Goal: Task Accomplishment & Management: Manage account settings

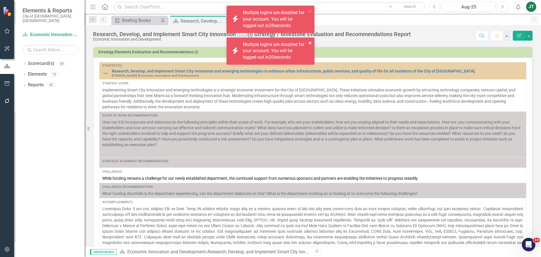
click at [309, 42] on icon "close" at bounding box center [310, 43] width 4 height 5
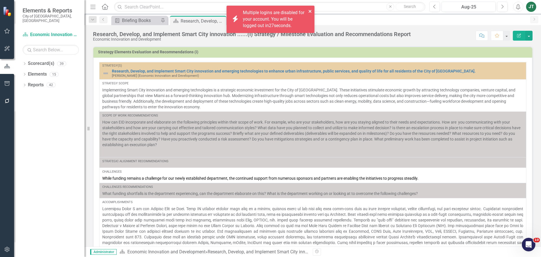
click at [310, 10] on icon "close" at bounding box center [310, 11] width 4 height 5
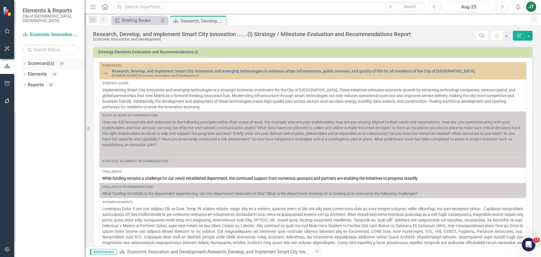
click at [25, 62] on icon at bounding box center [24, 63] width 1 height 3
click at [27, 83] on icon "Dropdown" at bounding box center [27, 84] width 4 height 3
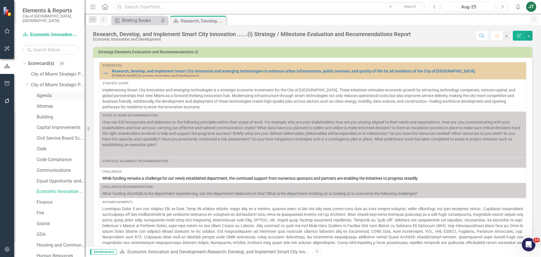
click at [42, 92] on link "Agenda" at bounding box center [61, 95] width 48 height 6
click at [26, 83] on icon at bounding box center [27, 83] width 3 height 1
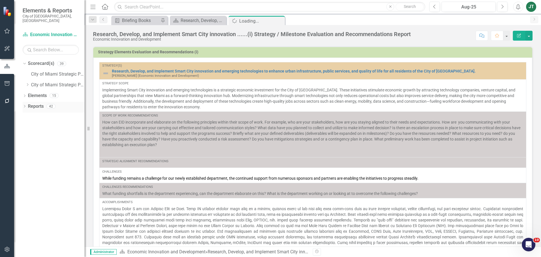
click at [34, 103] on link "Reports" at bounding box center [36, 106] width 16 height 6
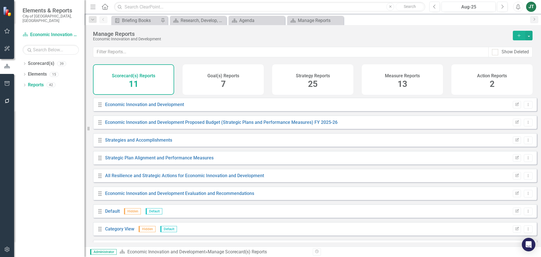
click at [385, 81] on div "Measure Reports 13" at bounding box center [402, 79] width 81 height 30
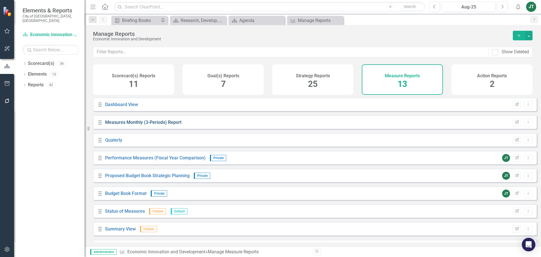
click at [162, 125] on link "Measures Monthly (3-Periods) Report" at bounding box center [143, 122] width 76 height 5
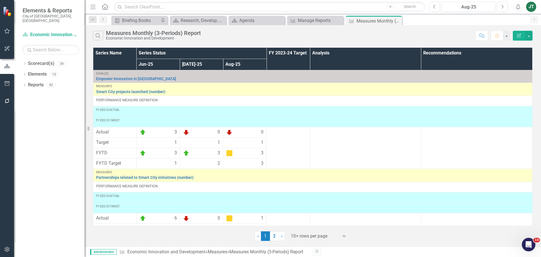
click at [314, 237] on div at bounding box center [315, 236] width 48 height 8
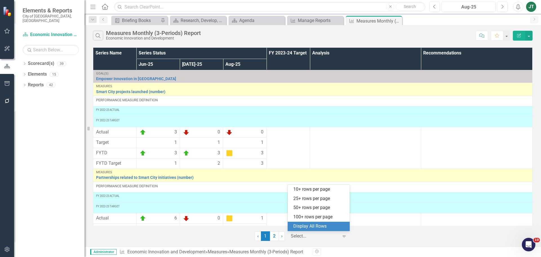
click at [323, 224] on div "Display All Rows" at bounding box center [319, 226] width 53 height 6
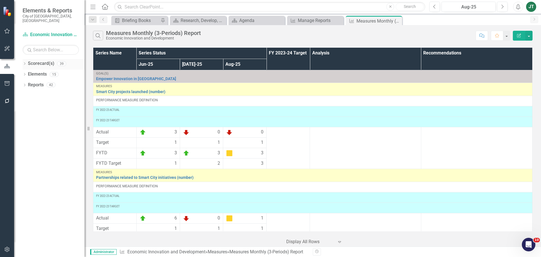
click at [23, 62] on div "Dropdown" at bounding box center [25, 64] width 4 height 5
click at [28, 83] on div "Dropdown" at bounding box center [27, 85] width 4 height 5
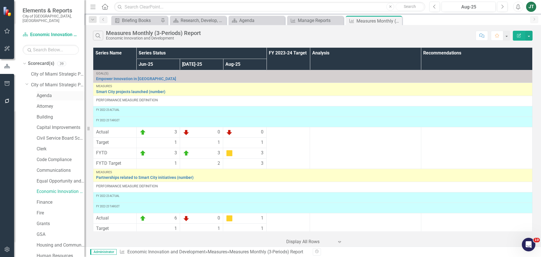
click at [41, 92] on link "Agenda" at bounding box center [61, 95] width 48 height 6
click at [26, 83] on icon at bounding box center [27, 83] width 3 height 1
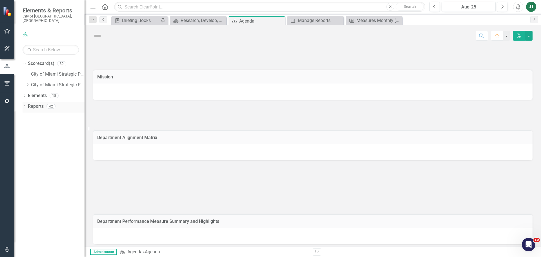
click at [36, 103] on link "Reports" at bounding box center [36, 106] width 16 height 6
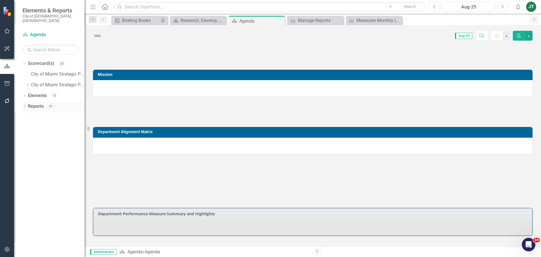
click at [38, 103] on link "Reports" at bounding box center [36, 106] width 16 height 6
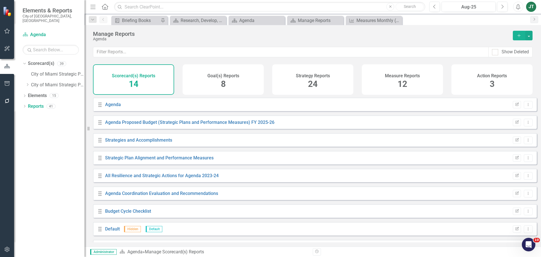
click at [389, 83] on div "Measure Reports 12" at bounding box center [402, 79] width 81 height 30
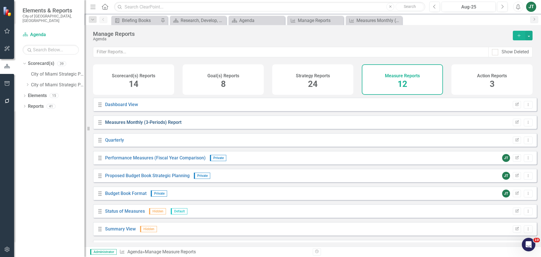
click at [145, 125] on link "Measures Monthly (3-Periods) Report" at bounding box center [143, 122] width 76 height 5
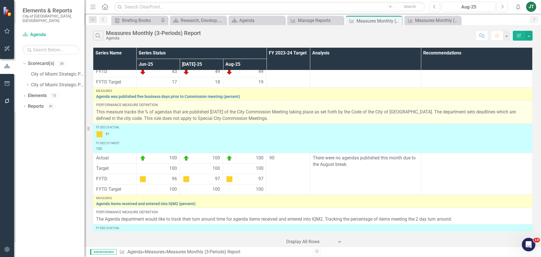
scroll to position [310, 0]
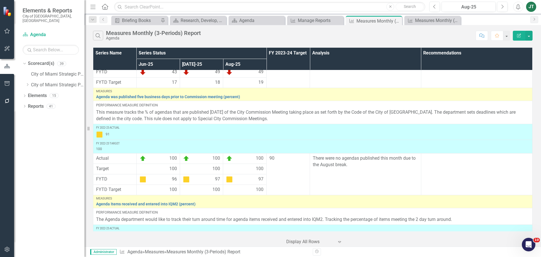
click at [516, 36] on button "Edit Report" at bounding box center [519, 36] width 12 height 10
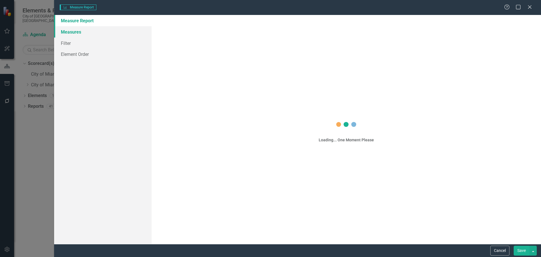
click at [66, 31] on link "Measures" at bounding box center [103, 31] width 98 height 11
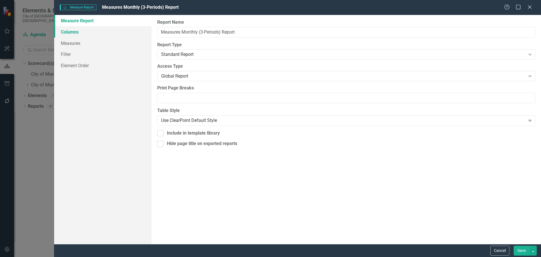
click at [64, 31] on link "Columns" at bounding box center [103, 31] width 98 height 11
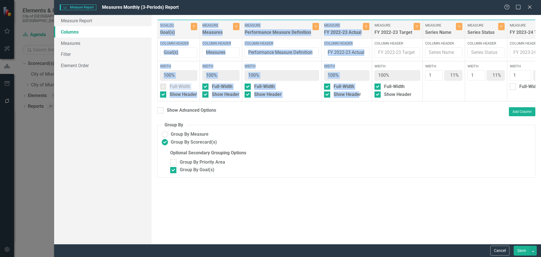
click at [357, 101] on div "Goal(s) Goal(s) Close Column Header Width 100% Full-Width Show Header Measure M…" at bounding box center [346, 60] width 378 height 82
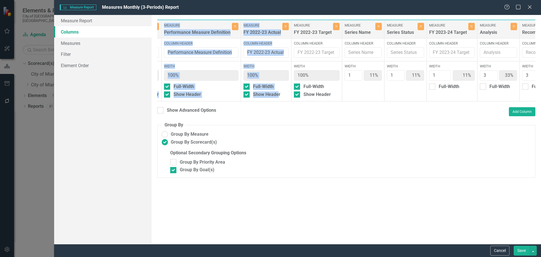
scroll to position [0, 155]
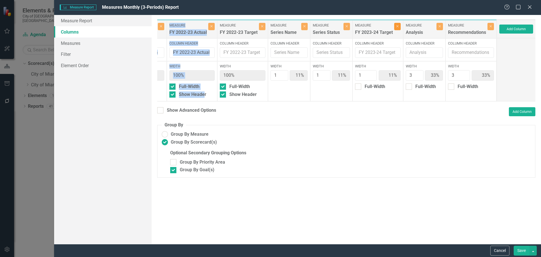
click at [397, 27] on icon "Close" at bounding box center [397, 26] width 3 height 3
type input "13%"
type input "38%"
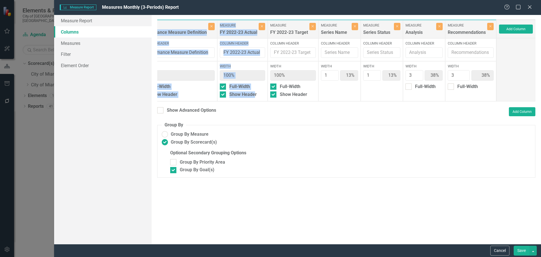
scroll to position [0, 104]
click at [515, 29] on button "Add Column" at bounding box center [516, 29] width 34 height 9
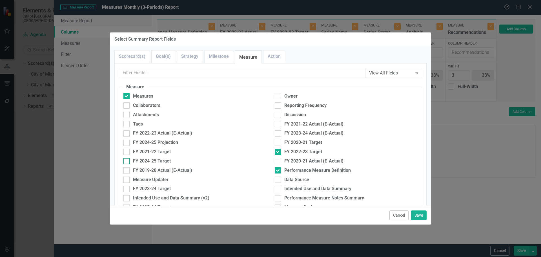
click at [156, 161] on div "FY 2024-25 Target" at bounding box center [152, 161] width 38 height 6
click at [127, 161] on input "FY 2024-25 Target" at bounding box center [125, 160] width 4 height 4
checkbox input "true"
click at [302, 151] on div "FY 2022-23 Target" at bounding box center [303, 152] width 38 height 6
click at [278, 151] on input "FY 2022-23 Target" at bounding box center [277, 151] width 4 height 4
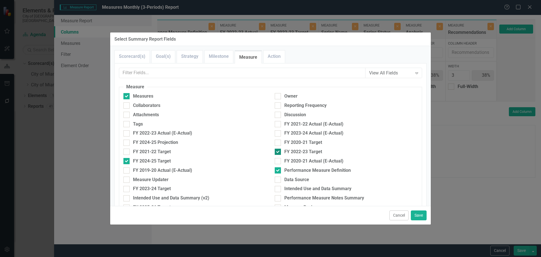
checkbox input "false"
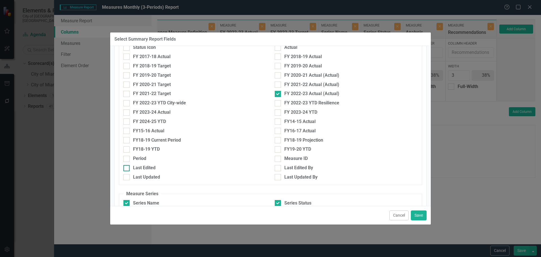
scroll to position [225, 0]
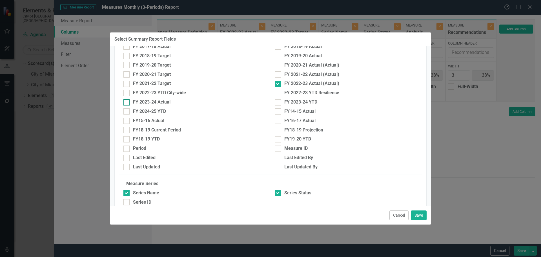
click at [160, 103] on div "FY 2023-24 Actual" at bounding box center [151, 102] width 37 height 6
click at [127, 103] on input "FY 2023-24 Actual" at bounding box center [125, 101] width 4 height 4
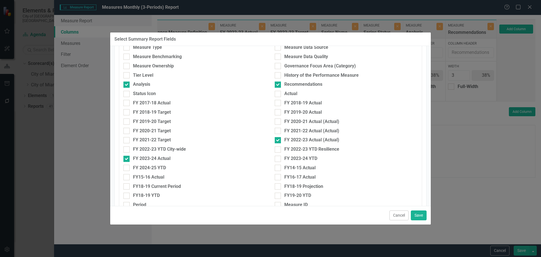
scroll to position [197, 0]
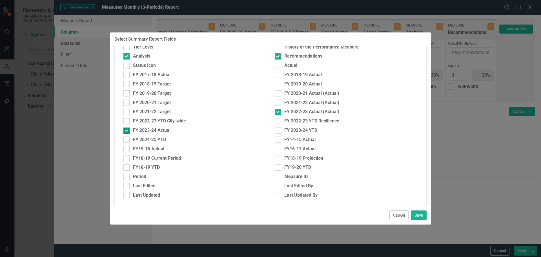
click at [145, 129] on div "FY 2023-24 Actual" at bounding box center [151, 130] width 37 height 6
click at [127, 129] on input "FY 2023-24 Actual" at bounding box center [125, 129] width 4 height 4
checkbox input "false"
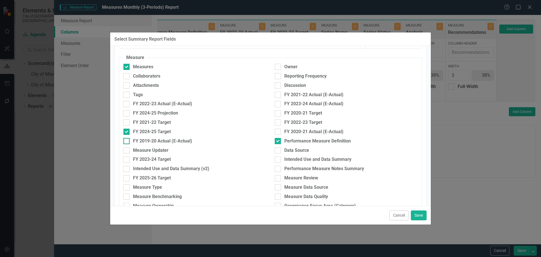
scroll to position [56, 0]
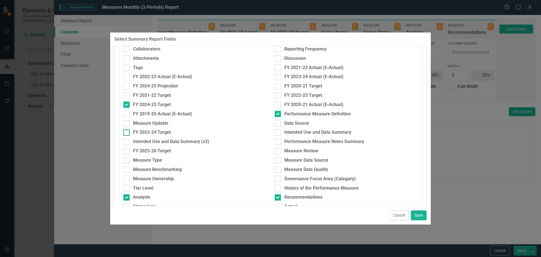
click at [151, 131] on div "FY 2023-24 Target" at bounding box center [152, 132] width 38 height 6
click at [127, 131] on input "FY 2023-24 Target" at bounding box center [125, 131] width 4 height 4
checkbox input "true"
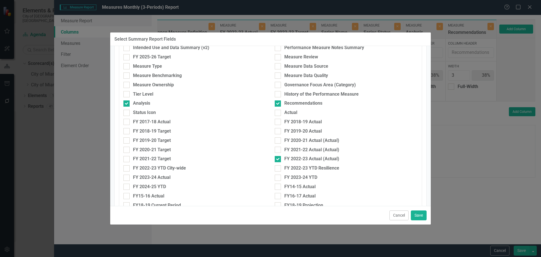
scroll to position [169, 0]
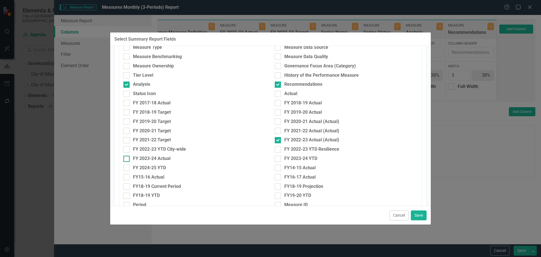
click at [157, 156] on div "FY 2023-24 Actual" at bounding box center [151, 158] width 37 height 6
click at [127, 156] on input "FY 2023-24 Actual" at bounding box center [125, 158] width 4 height 4
checkbox input "true"
click at [412, 214] on button "Save" at bounding box center [419, 215] width 16 height 10
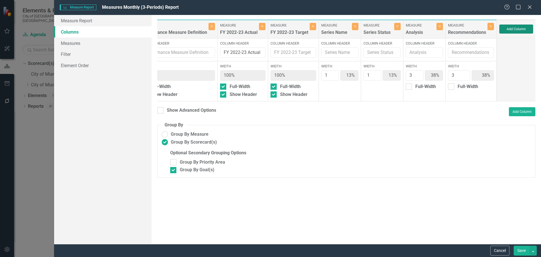
type input "9%"
type input "27%"
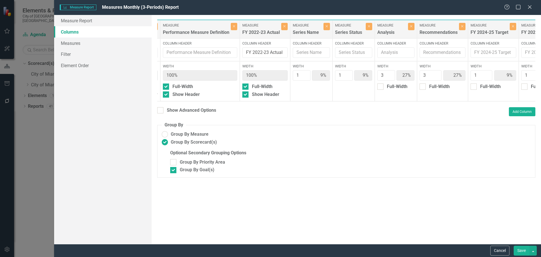
scroll to position [0, 58]
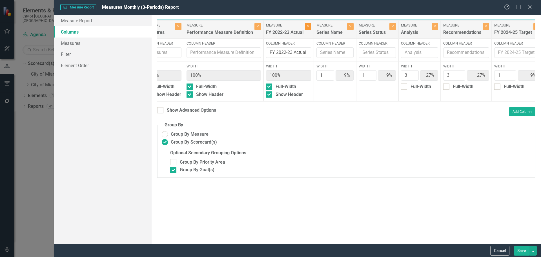
drag, startPoint x: 305, startPoint y: 28, endPoint x: 312, endPoint y: 40, distance: 13.7
click at [307, 51] on div "Measure FY 2022-23 Actual Close Column Header FY 2022-23 Actual Width 100% Full…" at bounding box center [289, 60] width 50 height 82
click at [306, 25] on button "Close" at bounding box center [308, 26] width 6 height 7
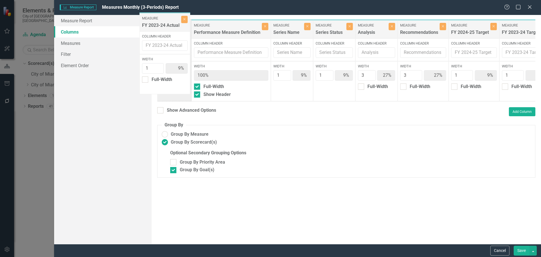
scroll to position [0, 86]
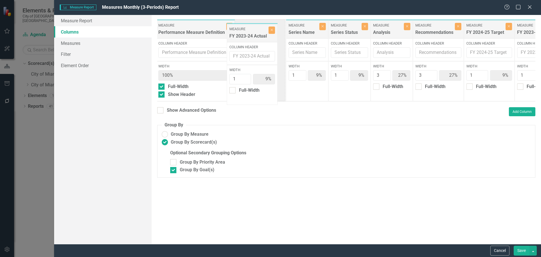
drag, startPoint x: 475, startPoint y: 34, endPoint x: 258, endPoint y: 37, distance: 217.6
click at [257, 38] on div "Goal(s) Goal(s) Close Column Header Width 100% Full-Width Show Header Measure M…" at bounding box center [318, 60] width 494 height 82
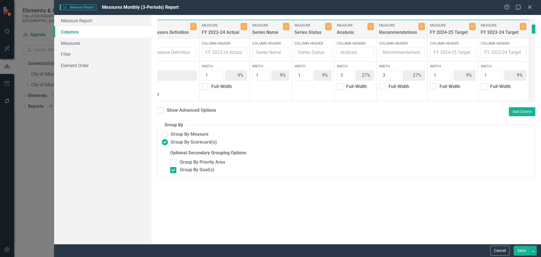
scroll to position [0, 155]
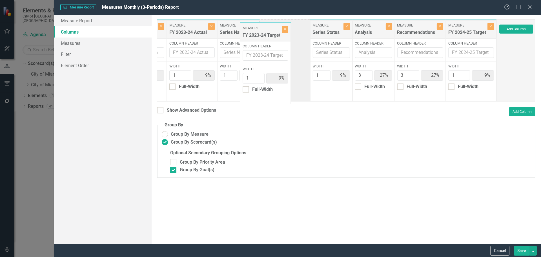
drag, startPoint x: 469, startPoint y: 35, endPoint x: 233, endPoint y: 32, distance: 236.5
click at [233, 32] on div "Goal(s) Goal(s) Close Column Header Width 100% Full-Width Show Header Measure M…" at bounding box center [250, 60] width 494 height 82
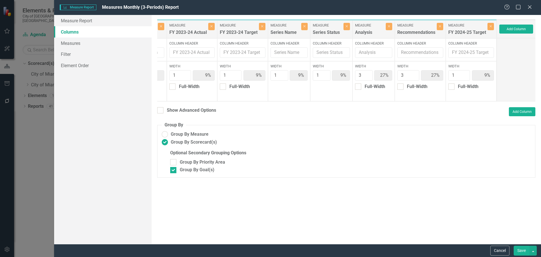
click at [521, 249] on button "Save" at bounding box center [522, 251] width 16 height 10
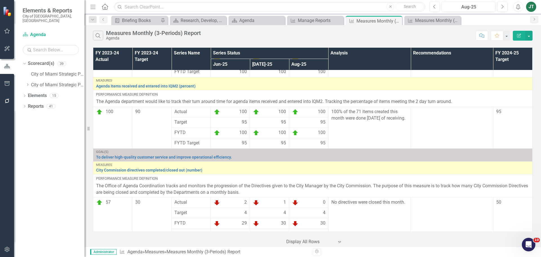
click at [521, 35] on icon "Edit Report" at bounding box center [519, 36] width 5 height 4
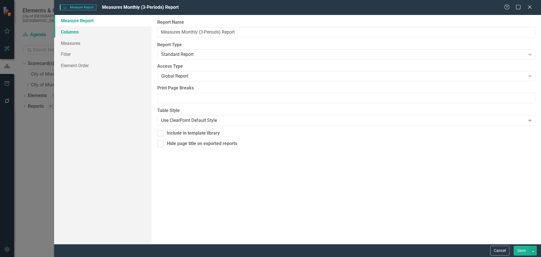
click at [83, 35] on link "Columns" at bounding box center [103, 31] width 98 height 11
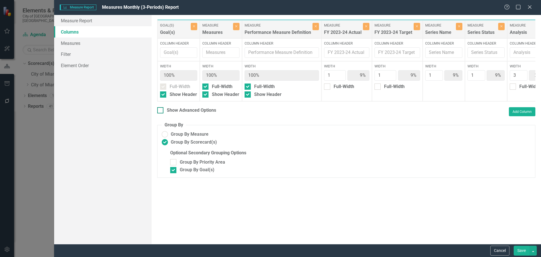
click at [189, 114] on div "Show Advanced Options" at bounding box center [191, 110] width 49 height 6
click at [161, 111] on input "Show Advanced Options" at bounding box center [159, 109] width 4 height 4
checkbox input "true"
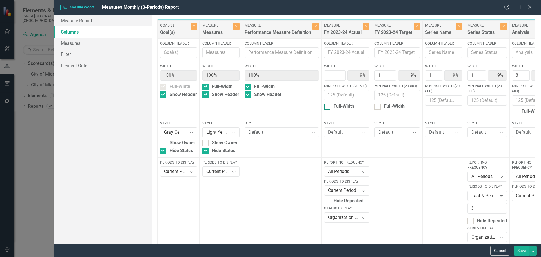
click at [334, 105] on div "Full-Width" at bounding box center [344, 106] width 21 height 6
click at [328, 105] on input "Full-Width" at bounding box center [326, 105] width 4 height 4
checkbox input "true"
type input "100%"
type input "10%"
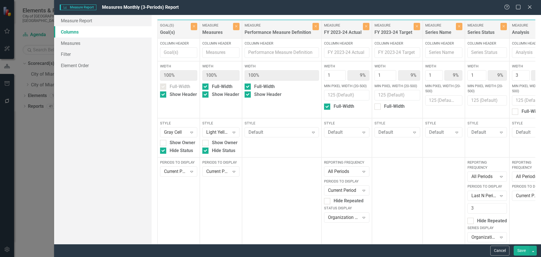
type input "10%"
type input "30%"
type input "10%"
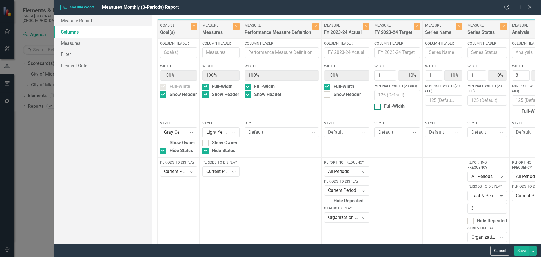
click at [382, 105] on div "Full-Width" at bounding box center [398, 106] width 46 height 6
click at [378, 105] on input "Full-Width" at bounding box center [377, 105] width 4 height 4
checkbox input "true"
type input "100%"
type input "11%"
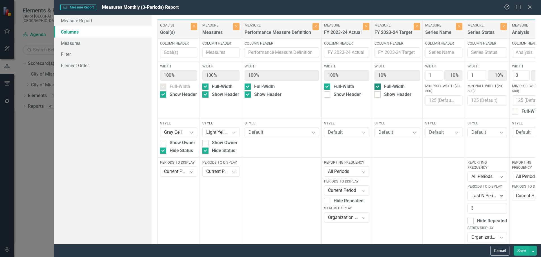
type input "11%"
type input "33%"
type input "11%"
click at [340, 94] on div "Show Header" at bounding box center [347, 94] width 27 height 6
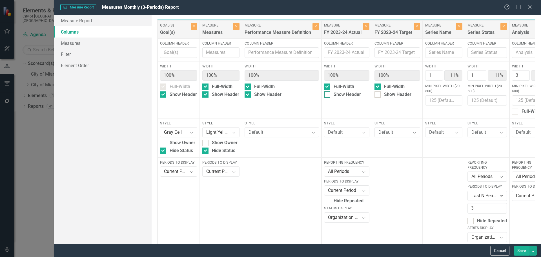
click at [328, 94] on input "Show Header" at bounding box center [326, 93] width 4 height 4
checkbox input "true"
click at [390, 93] on div "Show Header" at bounding box center [397, 94] width 27 height 6
click at [378, 93] on input "Show Header" at bounding box center [377, 93] width 4 height 4
checkbox input "true"
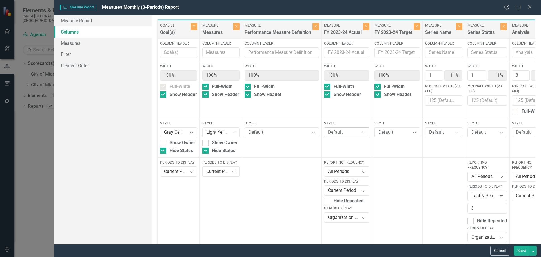
click at [333, 134] on div "Default" at bounding box center [344, 132] width 32 height 6
type input "light"
drag, startPoint x: 356, startPoint y: 151, endPoint x: 396, endPoint y: 136, distance: 43.3
click at [356, 151] on span "Light Blue Small" at bounding box center [345, 151] width 32 height 5
click at [400, 134] on div "Default" at bounding box center [395, 132] width 32 height 6
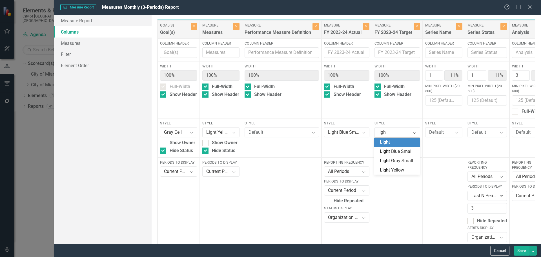
type input "light"
click at [397, 150] on span "Light Blue Small" at bounding box center [396, 151] width 32 height 5
click at [524, 251] on button "Save" at bounding box center [522, 251] width 16 height 10
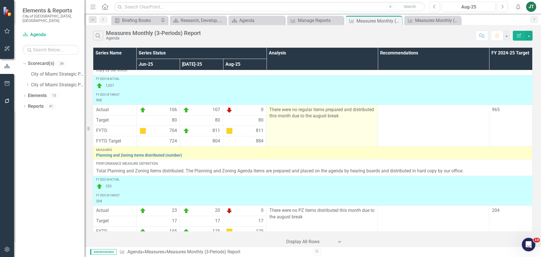
scroll to position [56, 0]
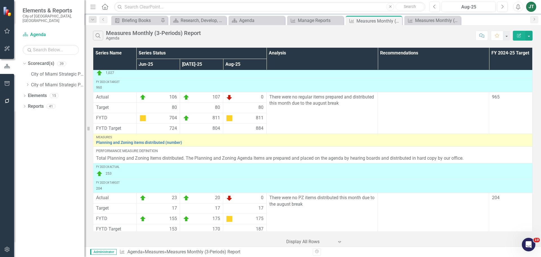
click at [516, 37] on button "Edit Report" at bounding box center [519, 36] width 12 height 10
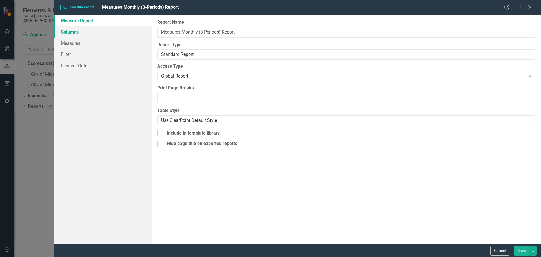
click at [74, 33] on link "Columns" at bounding box center [103, 31] width 98 height 11
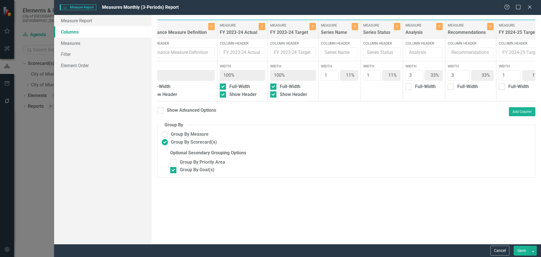
scroll to position [0, 155]
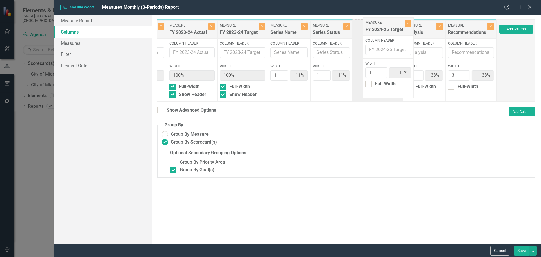
drag, startPoint x: 473, startPoint y: 30, endPoint x: 390, endPoint y: 27, distance: 83.2
click at [390, 27] on div "Goal(s) Goal(s) Close Column Header Width 100% Full-Width Show Header Measure M…" at bounding box center [250, 60] width 494 height 82
click at [520, 248] on button "Save" at bounding box center [522, 251] width 16 height 10
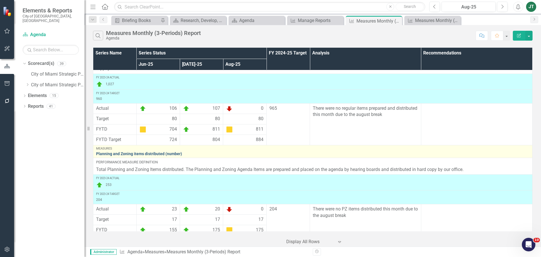
scroll to position [38, 0]
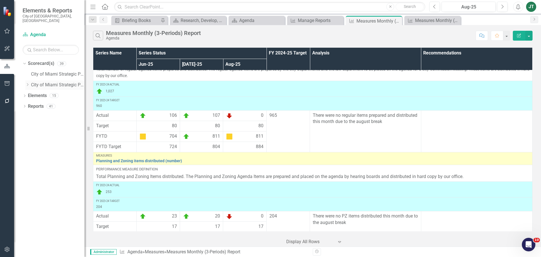
click at [28, 83] on icon "Dropdown" at bounding box center [27, 84] width 4 height 3
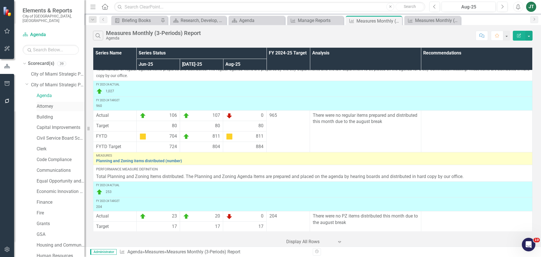
click at [39, 103] on link "Attorney" at bounding box center [61, 106] width 48 height 6
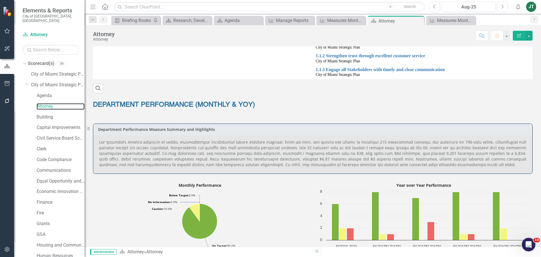
scroll to position [197, 0]
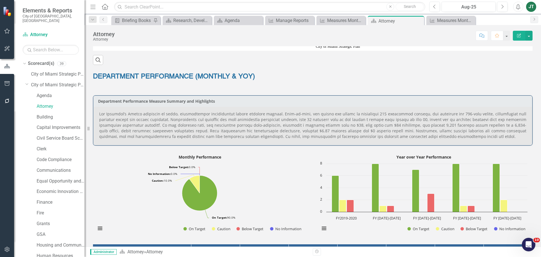
click at [372, 119] on p at bounding box center [312, 125] width 427 height 28
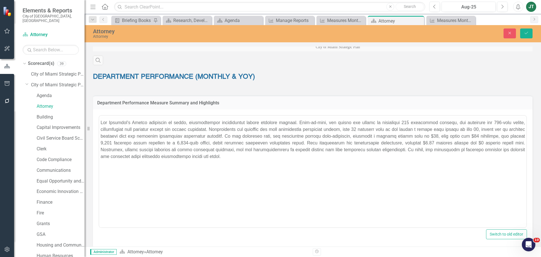
scroll to position [0, 0]
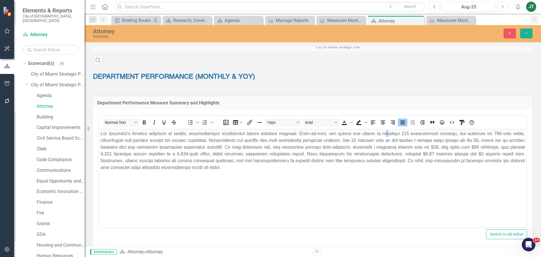
click at [384, 132] on p "Rich Text Area. Press ALT-0 for help." at bounding box center [313, 150] width 424 height 41
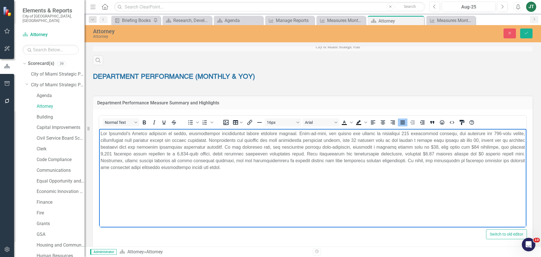
click at [404, 134] on p "Rich Text Area. Press ALT-0 for help." at bounding box center [313, 150] width 424 height 41
drag, startPoint x: 372, startPoint y: 140, endPoint x: 368, endPoint y: 139, distance: 3.8
click at [368, 139] on p "Rich Text Area. Press ALT-0 for help." at bounding box center [313, 150] width 424 height 41
drag, startPoint x: 378, startPoint y: 148, endPoint x: 437, endPoint y: 154, distance: 59.2
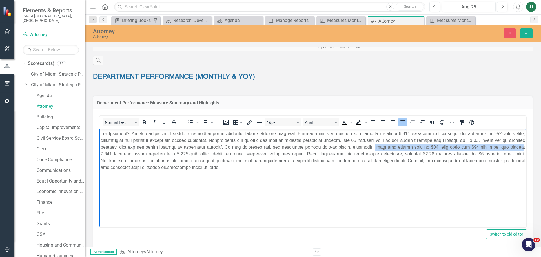
click at [517, 147] on p "Rich Text Area. Press ALT-0 for help." at bounding box center [313, 150] width 424 height 41
click at [109, 159] on p "Rich Text Area. Press ALT-0 for help." at bounding box center [313, 150] width 424 height 41
drag, startPoint x: 111, startPoint y: 153, endPoint x: 100, endPoint y: 154, distance: 11.3
click at [100, 154] on body "Rich Text Area. Press ALT-0 for help." at bounding box center [312, 171] width 427 height 85
drag, startPoint x: 193, startPoint y: 153, endPoint x: 183, endPoint y: 154, distance: 10.2
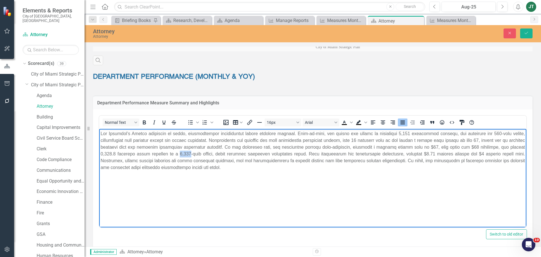
click at [183, 154] on p "Rich Text Area. Press ALT-0 for help." at bounding box center [313, 150] width 424 height 41
drag, startPoint x: 430, startPoint y: 153, endPoint x: 426, endPoint y: 152, distance: 4.1
click at [426, 152] on p "Rich Text Area. Press ALT-0 for help." at bounding box center [313, 150] width 424 height 41
drag, startPoint x: 136, startPoint y: 162, endPoint x: 275, endPoint y: 162, distance: 139.0
click at [275, 162] on p "Rich Text Area. Press ALT-0 for help." at bounding box center [313, 150] width 424 height 41
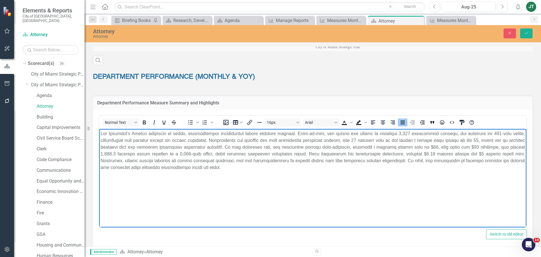
click at [295, 165] on p "Rich Text Area. Press ALT-0 for help." at bounding box center [313, 150] width 424 height 41
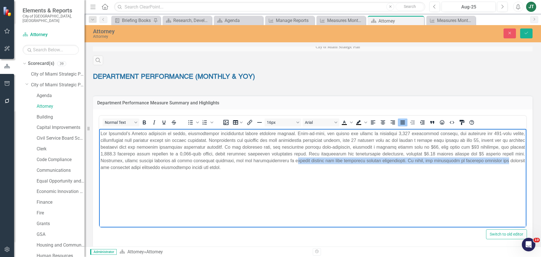
drag, startPoint x: 304, startPoint y: 162, endPoint x: 491, endPoint y: 171, distance: 187.9
click at [521, 163] on body "Rich Text Area. Press ALT-0 for help." at bounding box center [312, 171] width 427 height 85
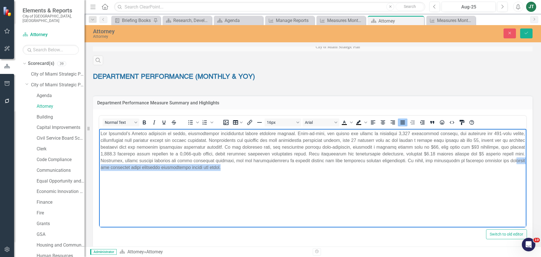
drag, startPoint x: 108, startPoint y: 167, endPoint x: 268, endPoint y: 169, distance: 159.8
click at [268, 169] on p "Rich Text Area. Press ALT-0 for help." at bounding box center [313, 150] width 424 height 41
click at [167, 184] on body "Rich Text Area. Press ALT-0 for help." at bounding box center [312, 171] width 427 height 85
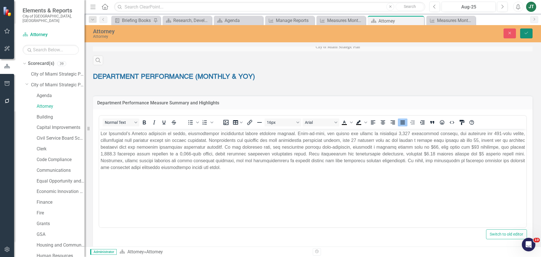
click at [526, 35] on icon "Save" at bounding box center [526, 33] width 5 height 4
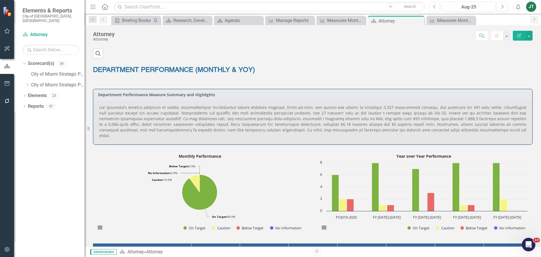
scroll to position [195, 0]
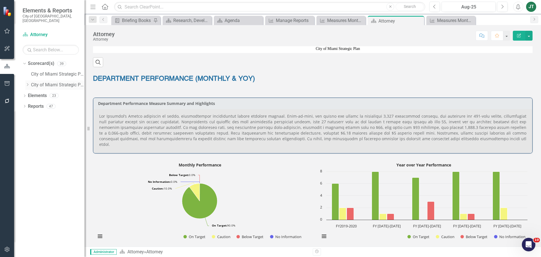
click at [26, 83] on icon "Dropdown" at bounding box center [27, 84] width 4 height 3
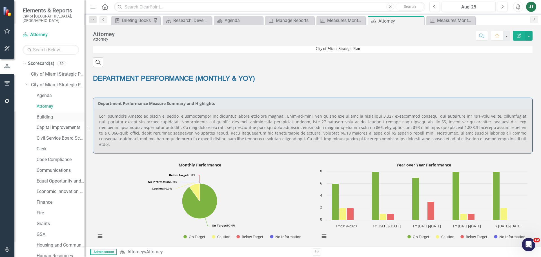
click at [39, 114] on link "Building" at bounding box center [61, 117] width 48 height 6
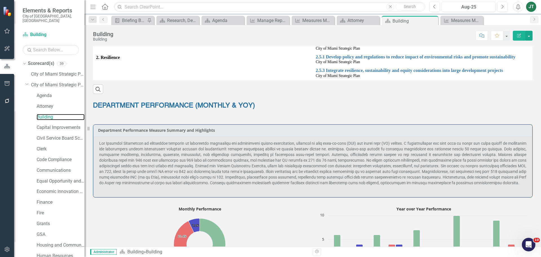
scroll to position [254, 0]
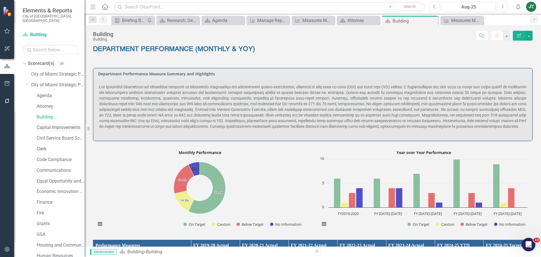
click at [40, 124] on link "Capital Improvements" at bounding box center [61, 127] width 48 height 6
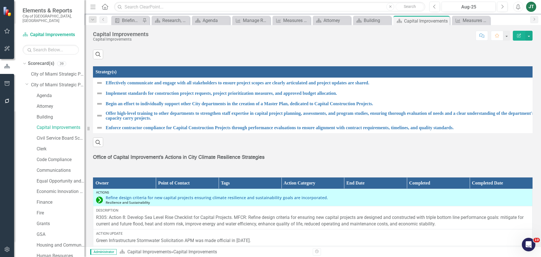
scroll to position [676, 0]
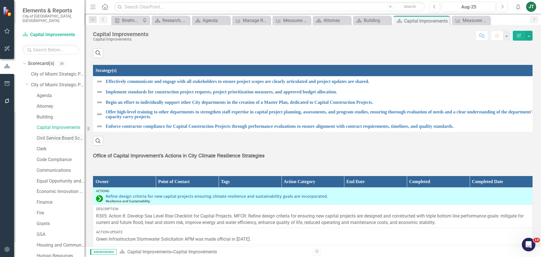
click at [57, 135] on link "Civil Service Board Scorecard" at bounding box center [61, 138] width 48 height 6
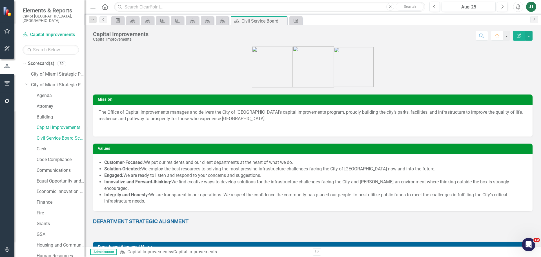
click at [25, 79] on div "Dropdown Scorecard(s) 39 City of [GEOGRAPHIC_DATA] Strategic Plan Dropdown City…" at bounding box center [54, 261] width 62 height 405
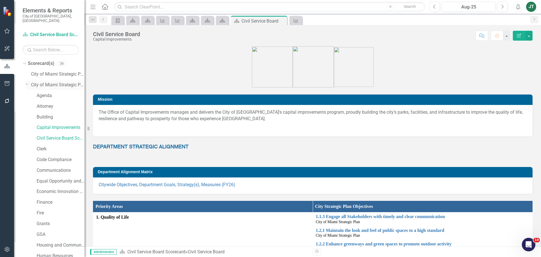
click at [27, 82] on icon "Dropdown" at bounding box center [26, 84] width 3 height 4
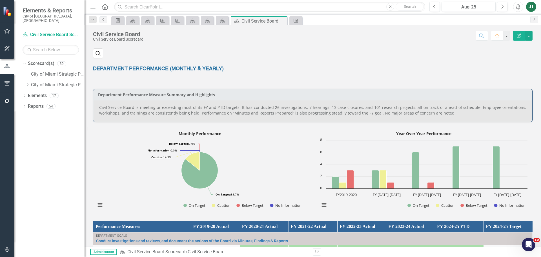
scroll to position [169, 0]
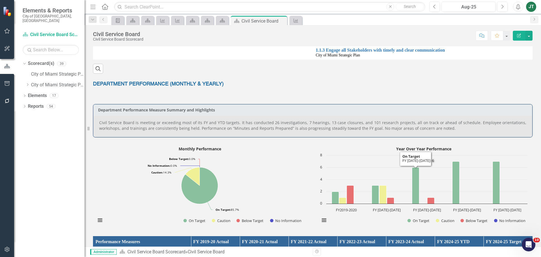
click at [289, 121] on p "Civil Service Board is meeting or exceeding most of its FY and YTD targets. It …" at bounding box center [312, 125] width 427 height 11
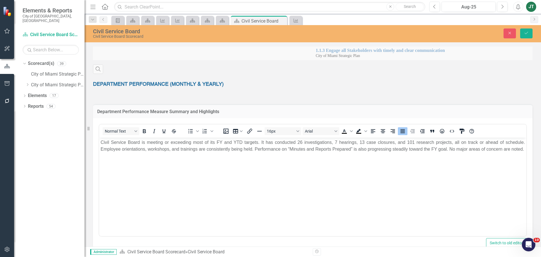
scroll to position [0, 0]
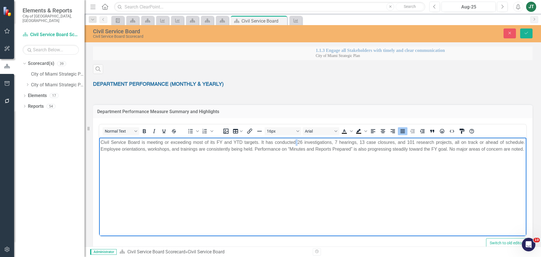
click at [295, 143] on p "Civil Service Board is meeting or exceeding most of its FY and YTD targets. It …" at bounding box center [313, 146] width 424 height 14
click at [298, 141] on p "Civil Service Board is meeting or exceeding most of its FY and YTD targets. It …" at bounding box center [313, 146] width 424 height 14
click at [300, 140] on p "Civil Service Board is meeting or exceeding most of its FY and YTD targets. It …" at bounding box center [313, 146] width 424 height 14
click at [342, 140] on p "Civil Service Board is meeting or exceeding most of its FY and YTD targets. It …" at bounding box center [313, 146] width 424 height 14
click at [335, 141] on p "Civil Service Board is meeting or exceeding most of its FY and YTD targets. It …" at bounding box center [313, 146] width 424 height 14
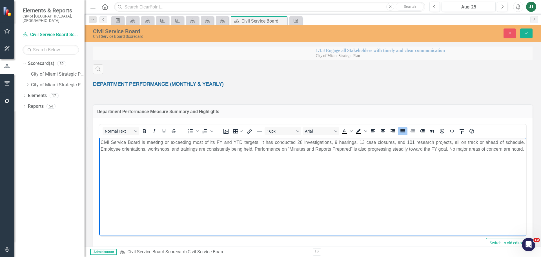
click at [362, 141] on p "Civil Service Board is meeting or exceeding most of its FY and YTD targets. It …" at bounding box center [313, 146] width 424 height 14
click at [411, 141] on p "Civil Service Board is meeting or exceeding most of its FY and YTD targets. It …" at bounding box center [313, 146] width 424 height 14
drag, startPoint x: 449, startPoint y: 183, endPoint x: 443, endPoint y: 187, distance: 7.8
drag, startPoint x: 443, startPoint y: 187, endPoint x: 400, endPoint y: 189, distance: 42.3
click at [400, 189] on body "Civil Service Board is meeting or exceeding most of its FY and YTD targets. It …" at bounding box center [312, 179] width 427 height 85
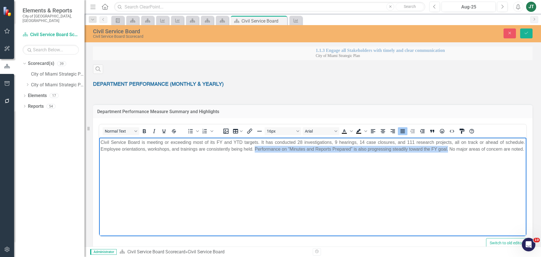
drag, startPoint x: 457, startPoint y: 148, endPoint x: 258, endPoint y: 149, distance: 198.4
click at [258, 149] on p "Civil Service Board is meeting or exceeding most of its FY and YTD targets. It …" at bounding box center [313, 146] width 424 height 14
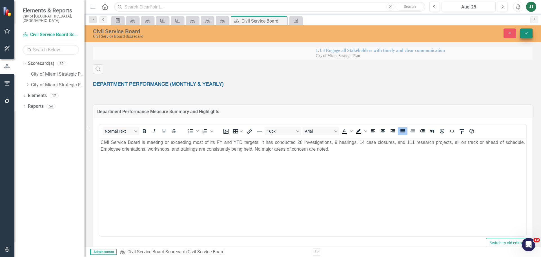
click at [525, 30] on button "Save" at bounding box center [526, 33] width 12 height 10
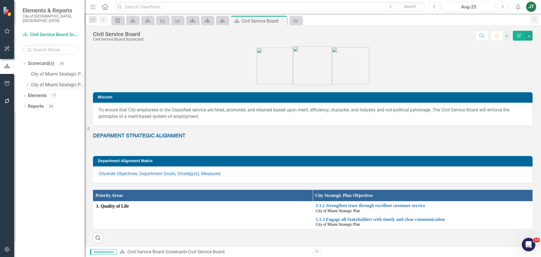
click at [27, 83] on icon "Dropdown" at bounding box center [27, 84] width 4 height 3
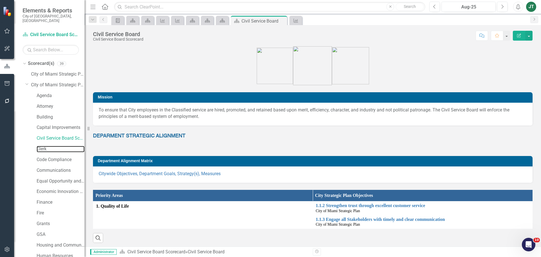
click at [43, 146] on link "Clerk" at bounding box center [61, 149] width 48 height 6
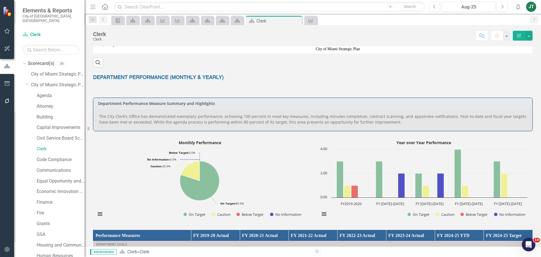
scroll to position [197, 0]
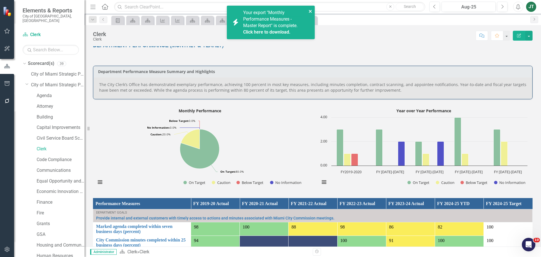
click at [309, 10] on icon "close" at bounding box center [311, 11] width 4 height 5
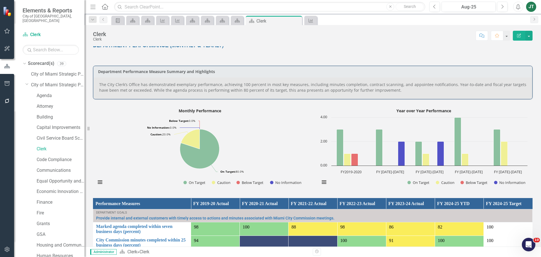
click at [244, 93] on div "The City Clerk’s Office has demonstrated exemplary performance, achieving 100 p…" at bounding box center [312, 88] width 439 height 22
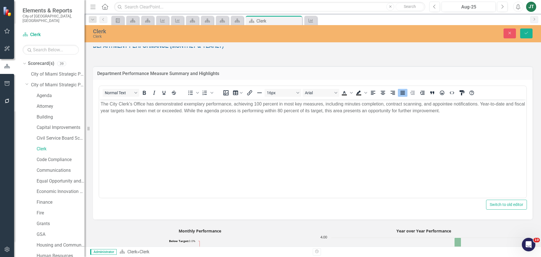
scroll to position [0, 0]
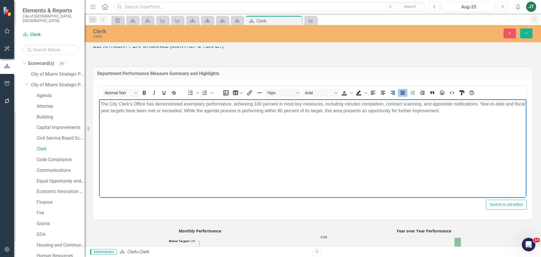
click at [257, 109] on p "The City Clerk’s Office has demonstrated exemplary performance, achieving 100 p…" at bounding box center [313, 108] width 424 height 14
click at [314, 109] on p "The City Clerk’s Office has demonstrated exemplary performance, achieving 100 p…" at bounding box center [313, 108] width 424 height 14
drag, startPoint x: 309, startPoint y: 125, endPoint x: 399, endPoint y: 99, distance: 93.0
click at [313, 123] on body "The City Clerk’s Office has demonstrated exemplary performance, achieving 100 p…" at bounding box center [312, 141] width 427 height 85
click at [532, 32] on button "Save" at bounding box center [526, 33] width 12 height 10
